Goal: Navigation & Orientation: Find specific page/section

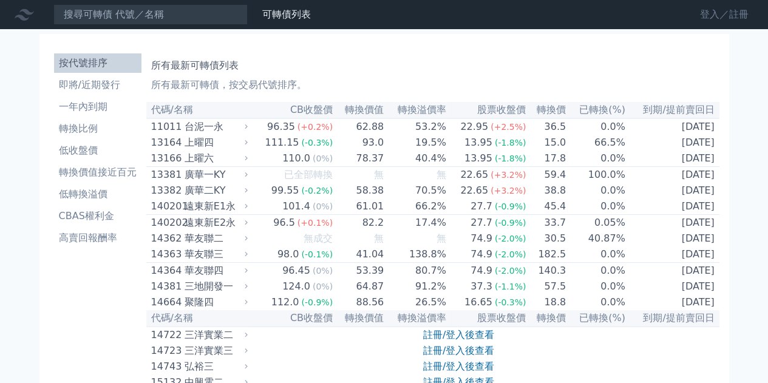
click at [707, 15] on link "登入／註冊" at bounding box center [724, 14] width 68 height 19
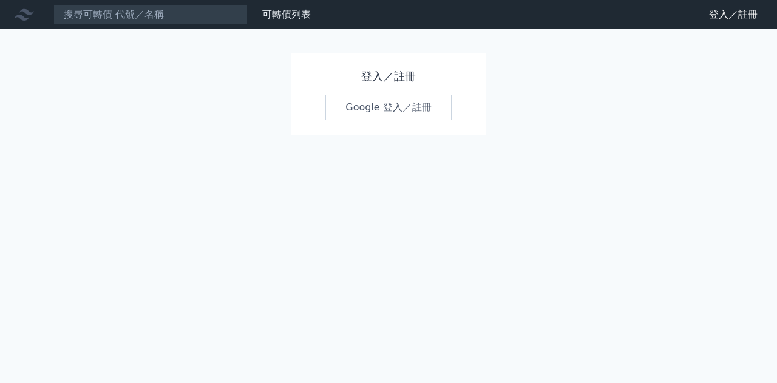
click at [397, 104] on link "Google 登入／註冊" at bounding box center [388, 107] width 126 height 25
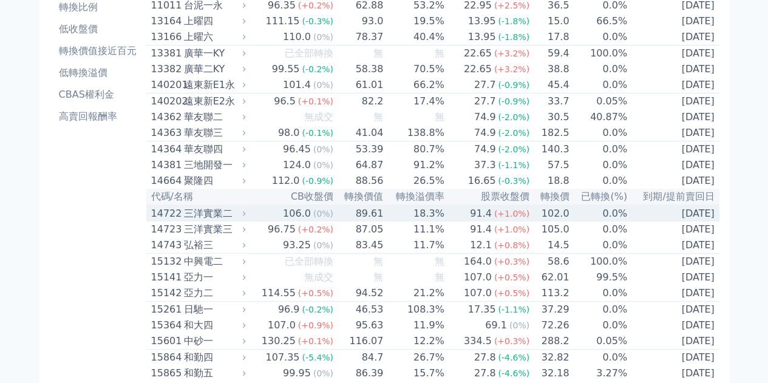
scroll to position [607, 0]
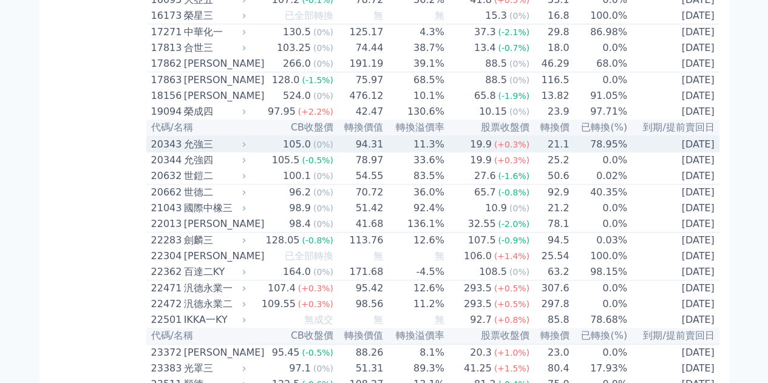
click at [166, 152] on div "20343" at bounding box center [166, 144] width 30 height 15
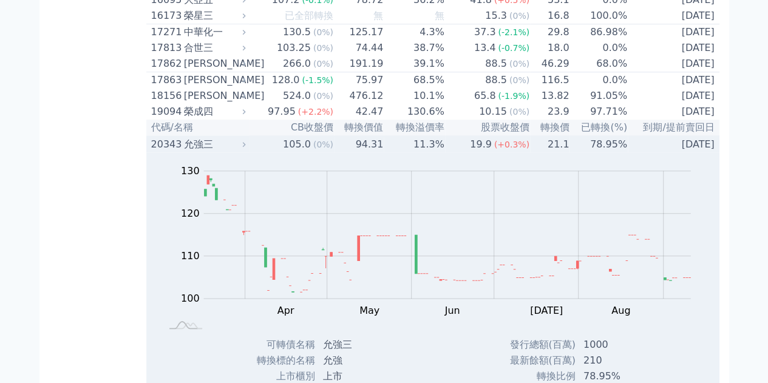
click at [164, 152] on div "20343" at bounding box center [166, 144] width 30 height 15
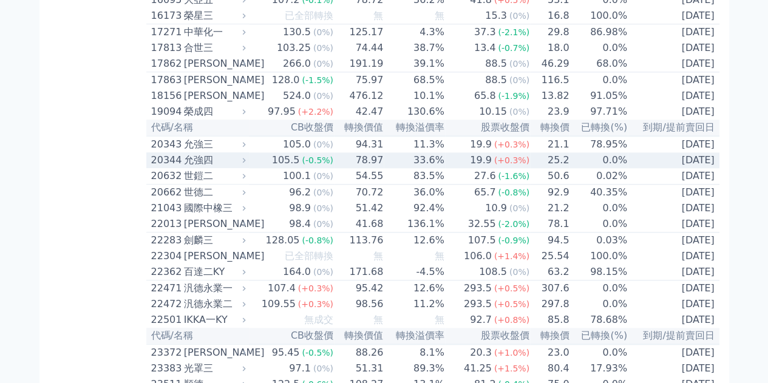
click at [157, 167] on div "20344" at bounding box center [166, 160] width 30 height 15
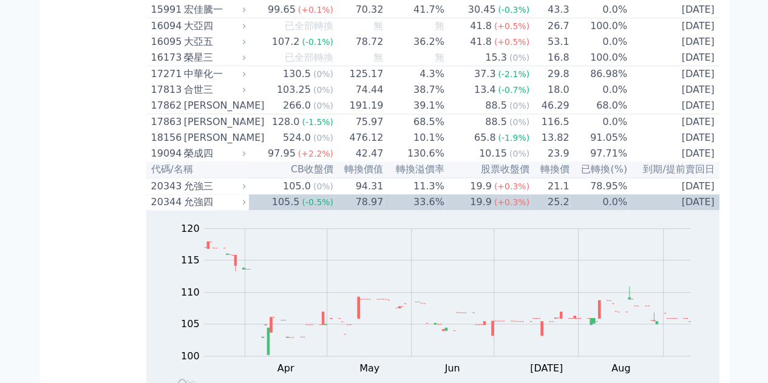
scroll to position [546, 0]
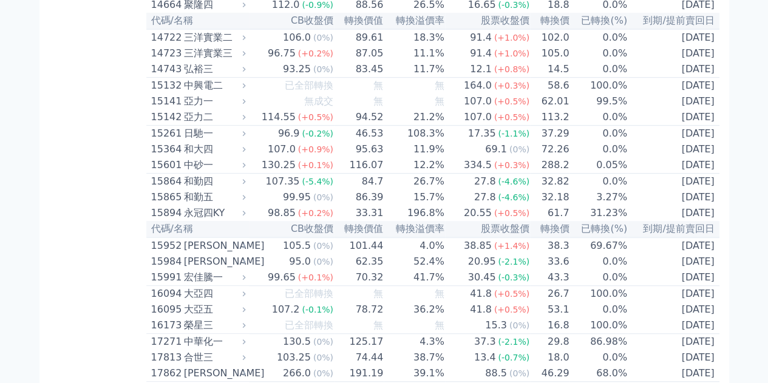
scroll to position [2925, 0]
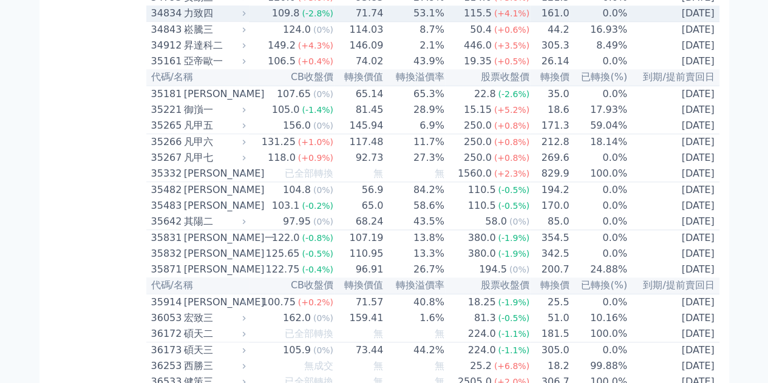
click at [168, 21] on div "34834" at bounding box center [166, 13] width 30 height 15
